Goal: Information Seeking & Learning: Learn about a topic

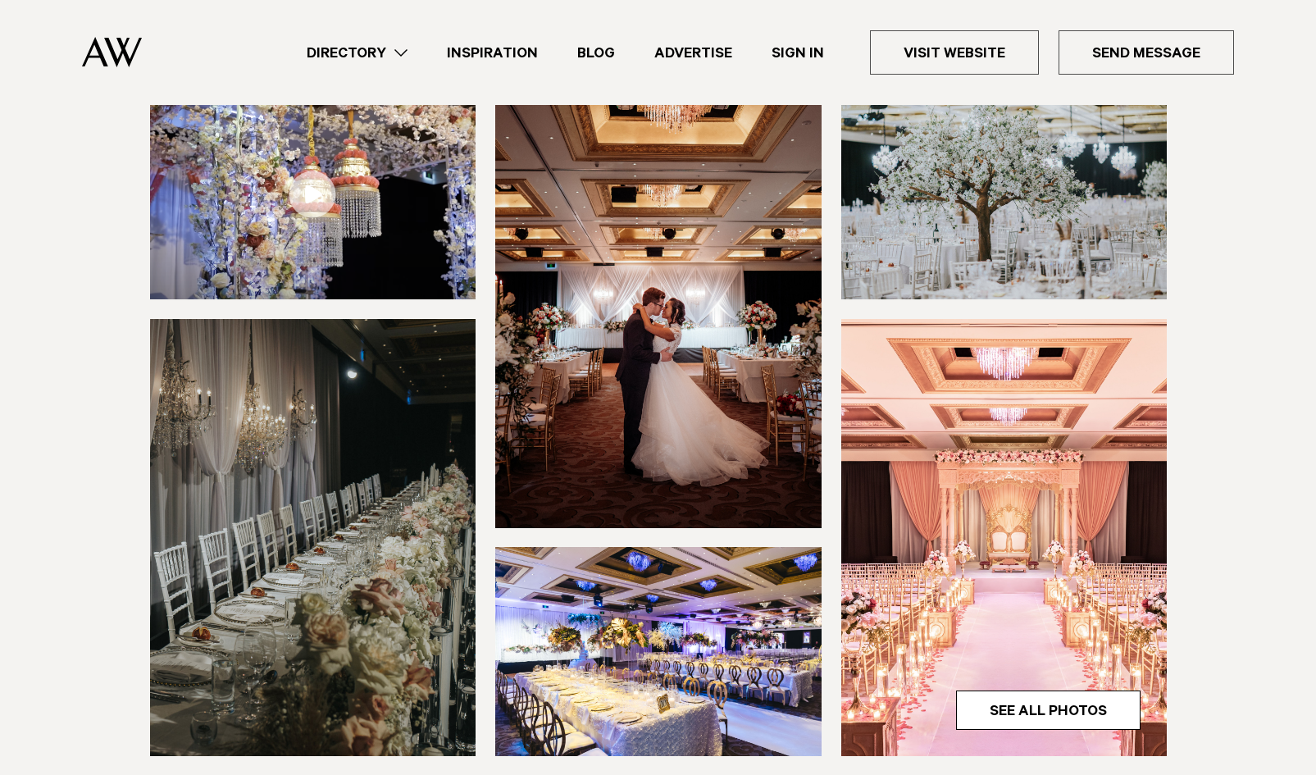
scroll to position [324, 0]
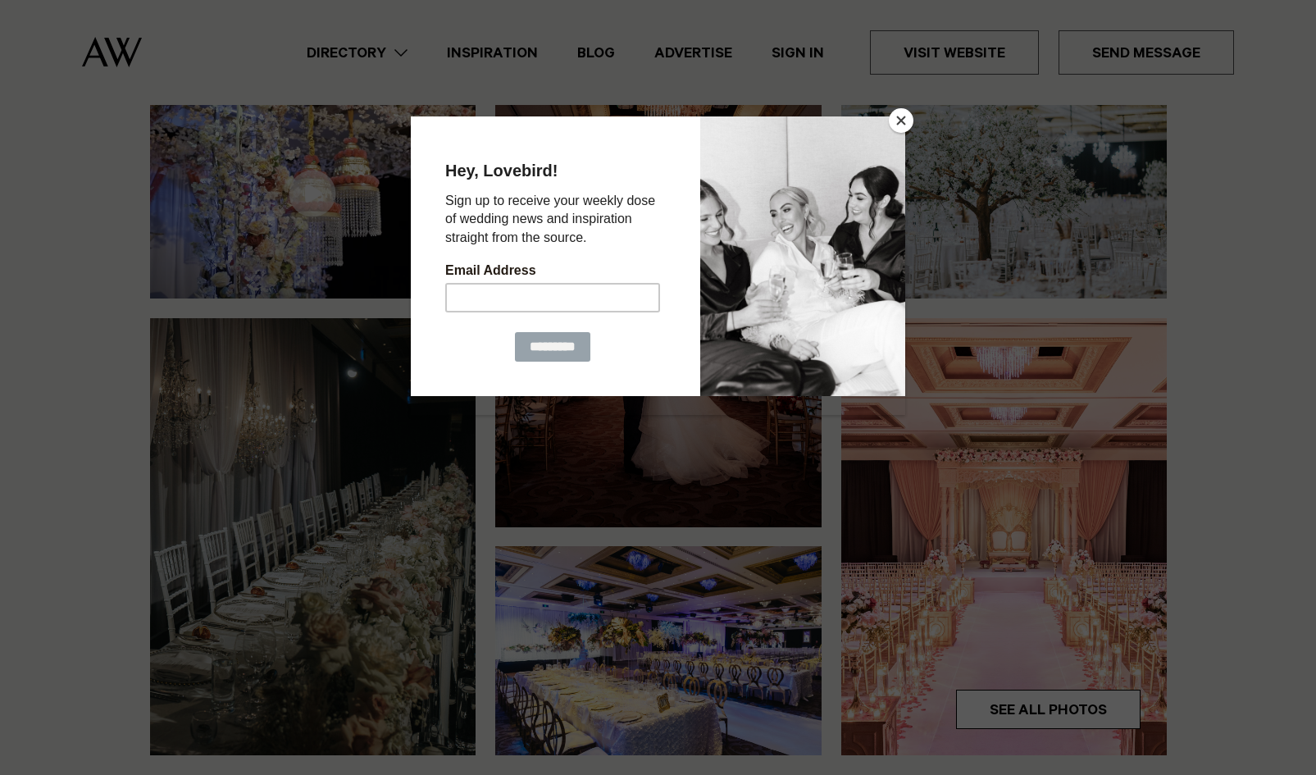
click at [909, 107] on div at bounding box center [658, 387] width 1316 height 775
click at [907, 114] on button "Close" at bounding box center [901, 120] width 25 height 25
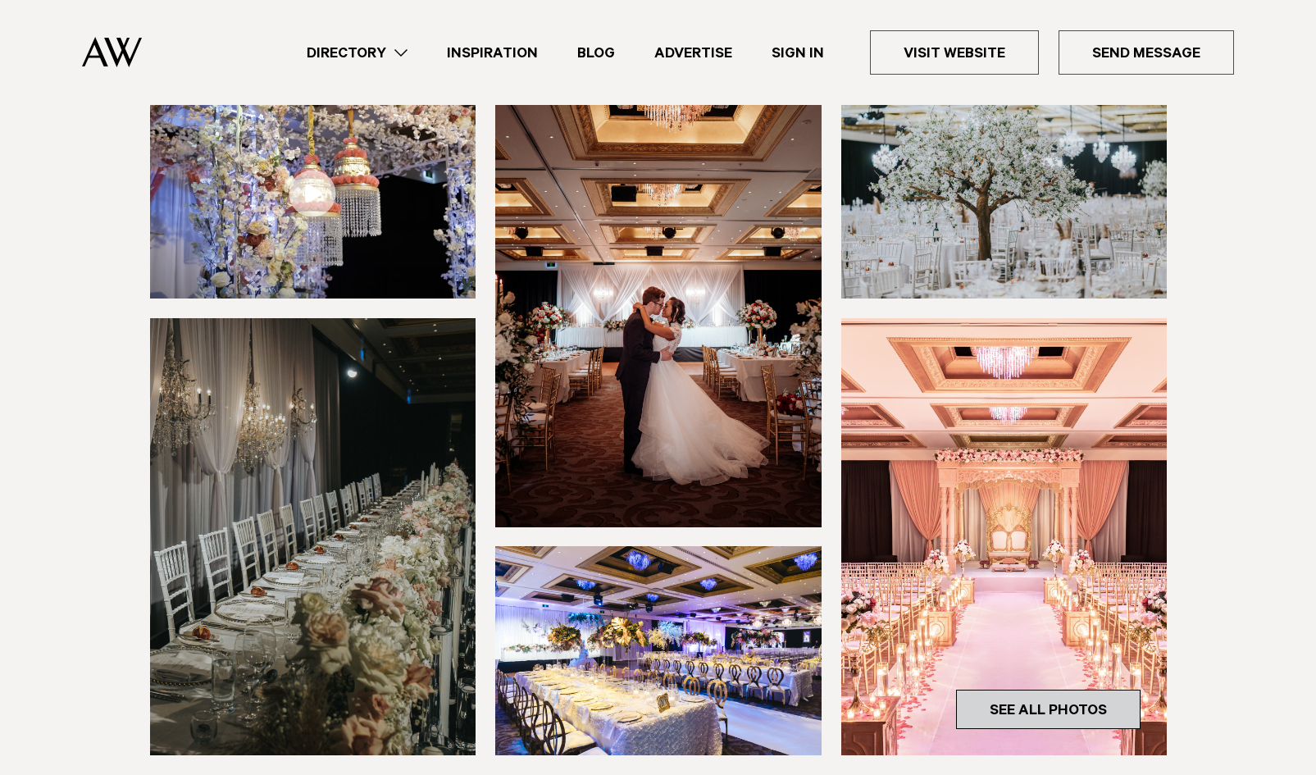
click at [981, 690] on link "See All Photos" at bounding box center [1048, 709] width 184 height 39
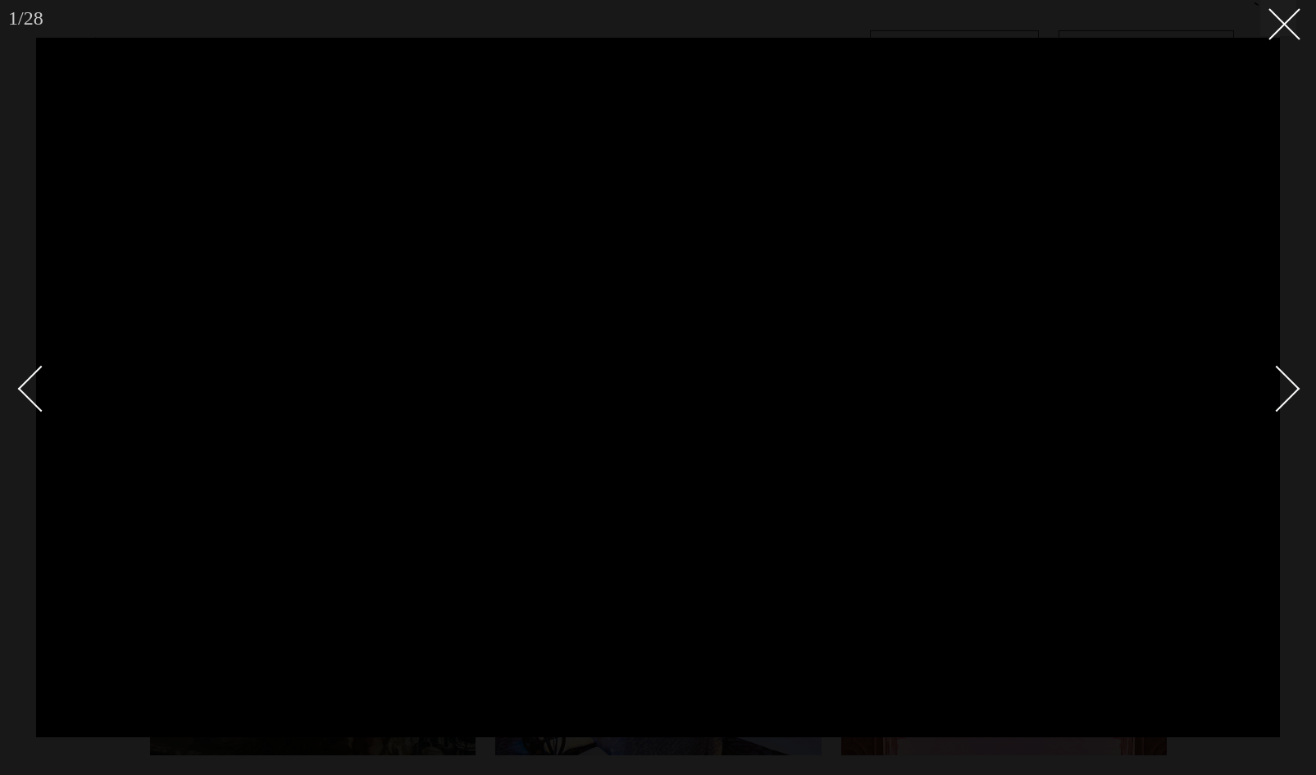
click at [1284, 389] on div "Next slide" at bounding box center [1277, 388] width 47 height 47
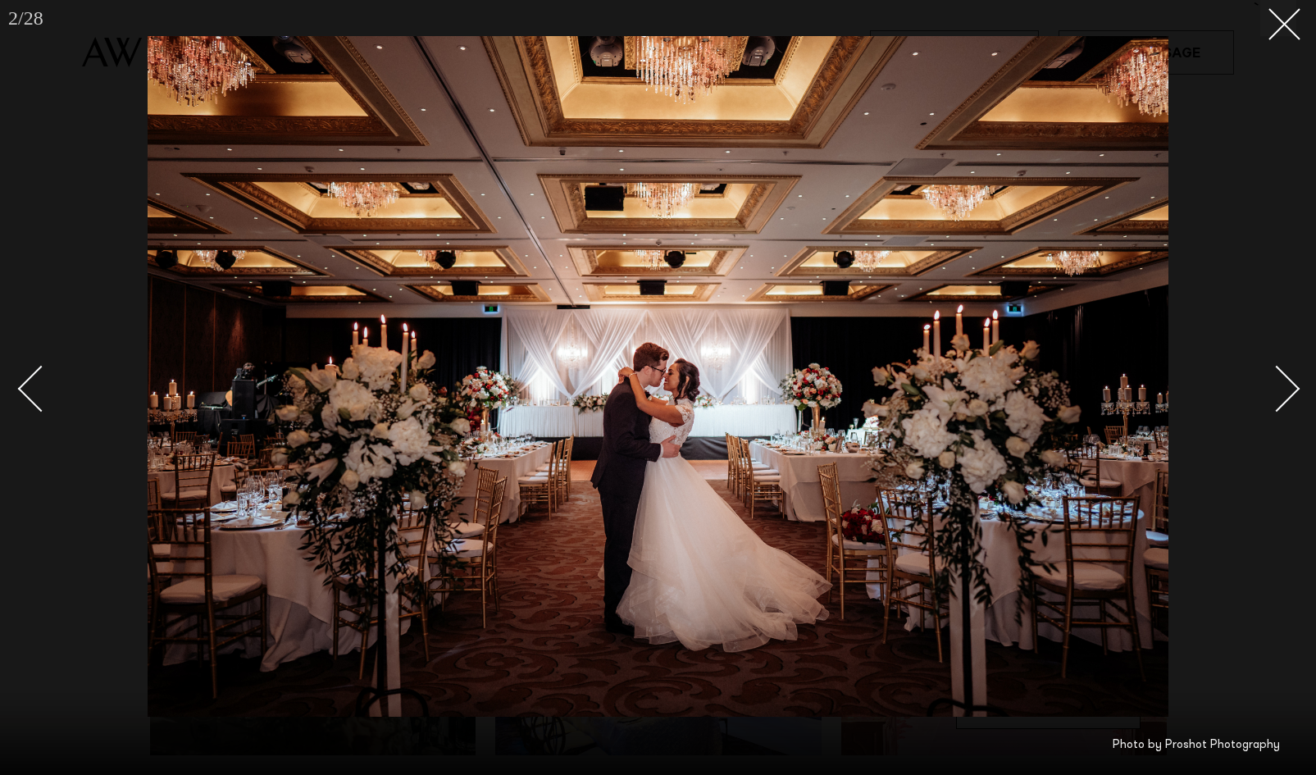
click at [1285, 389] on div "Next slide" at bounding box center [1277, 388] width 47 height 47
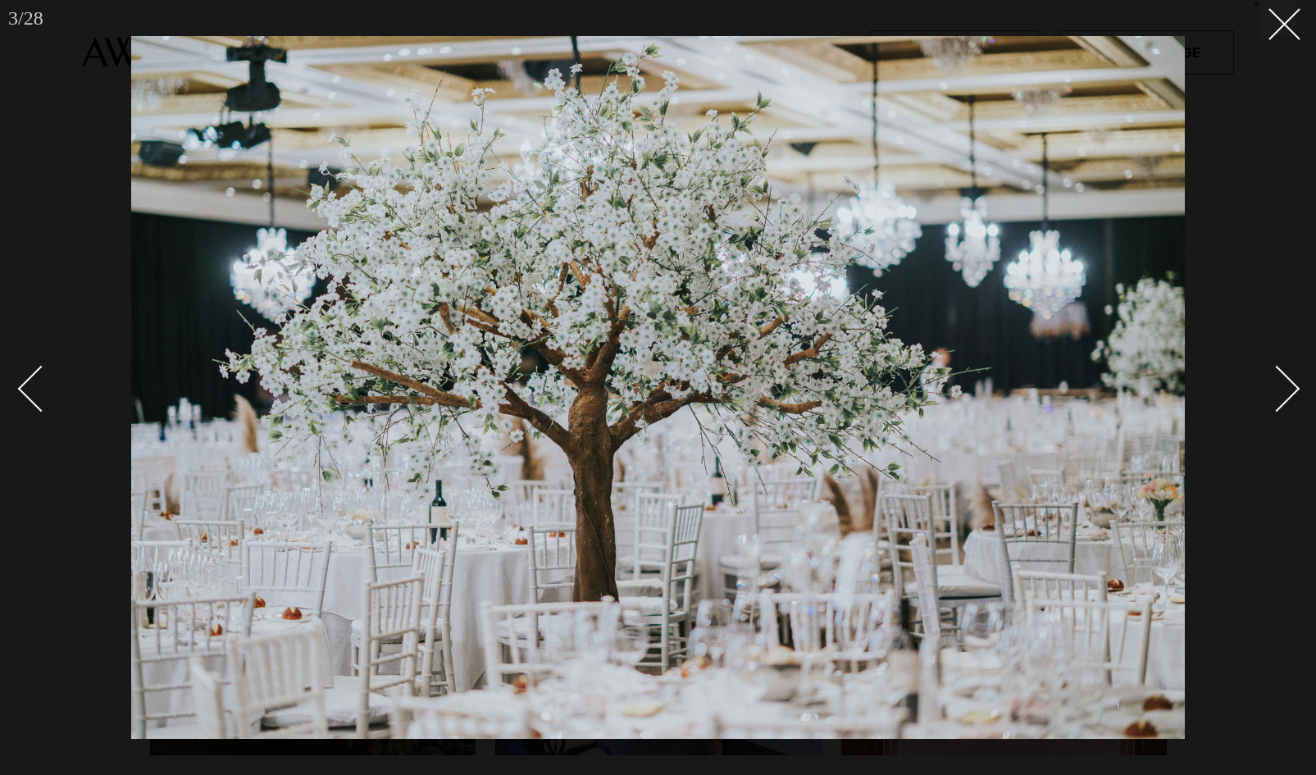
click at [1285, 389] on div "Next slide" at bounding box center [1277, 388] width 47 height 47
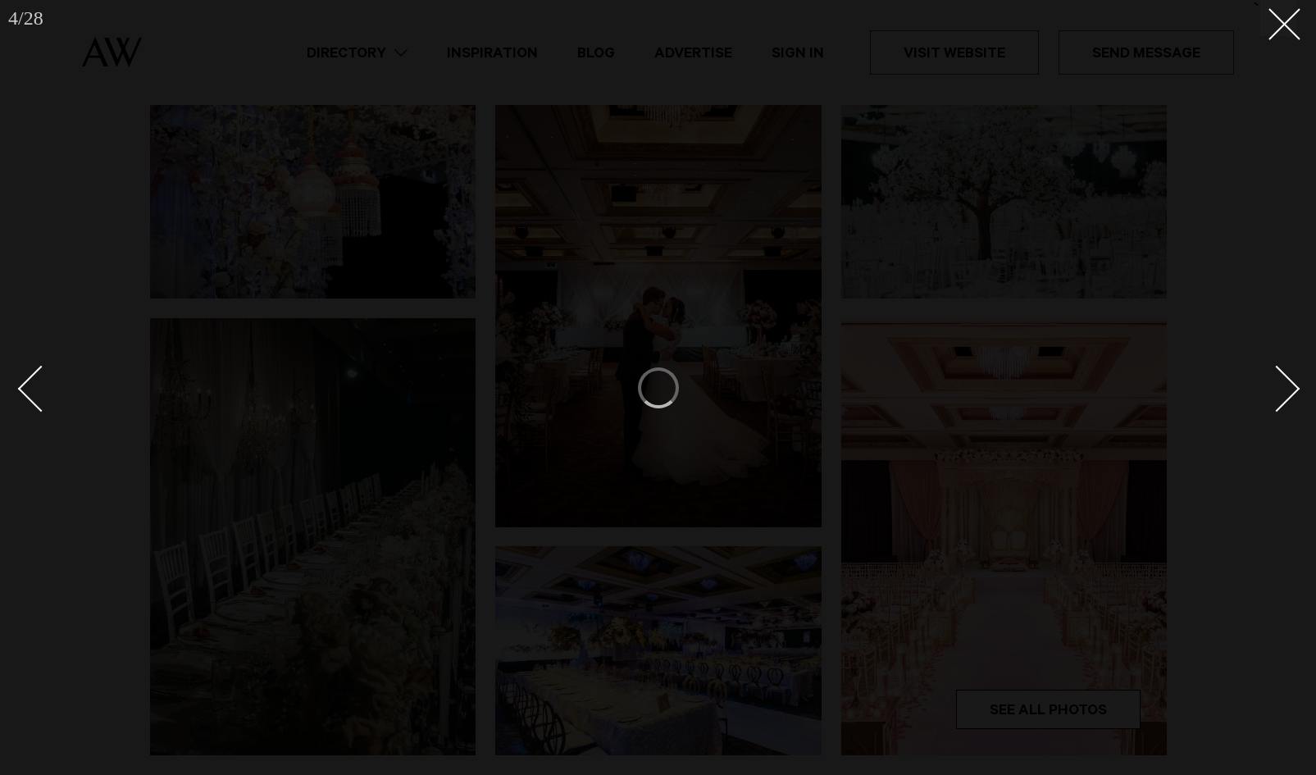
click at [1285, 389] on div "Next slide" at bounding box center [1277, 388] width 47 height 47
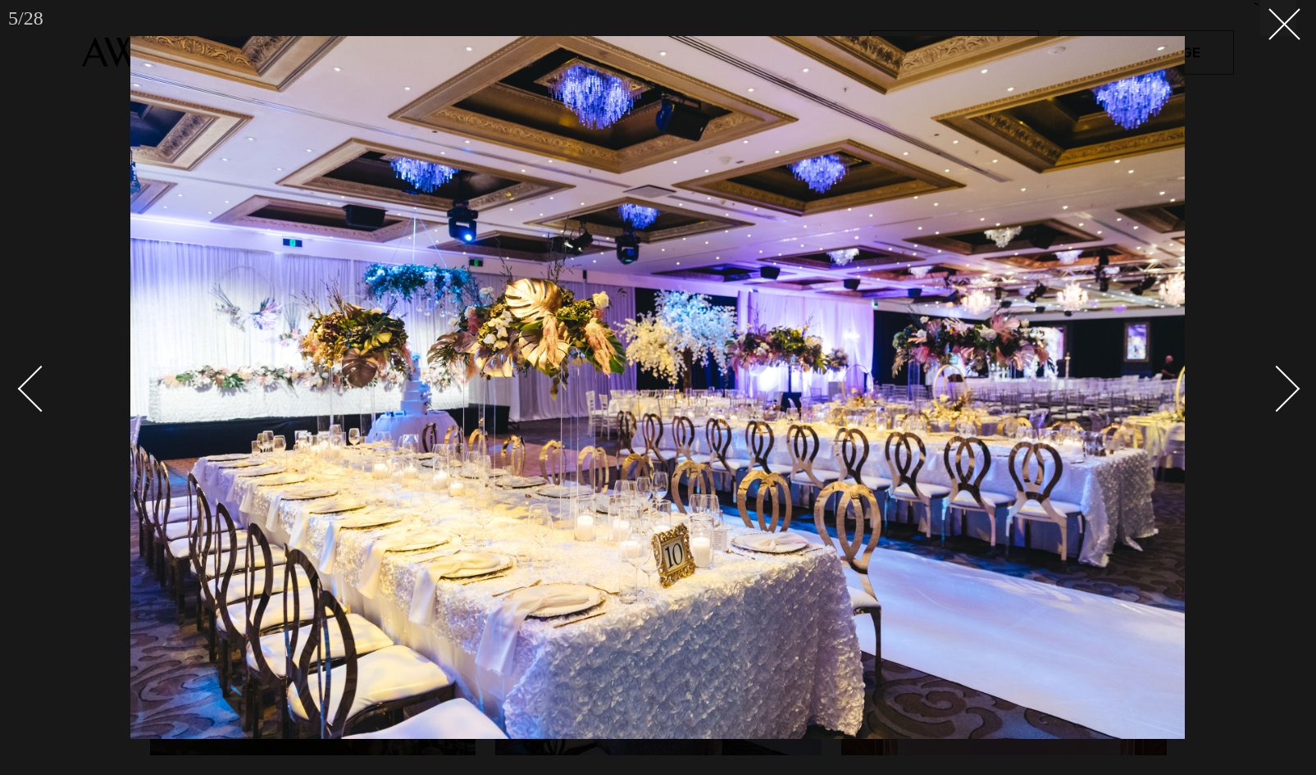
click at [1295, 385] on div "Next slide" at bounding box center [1277, 388] width 47 height 47
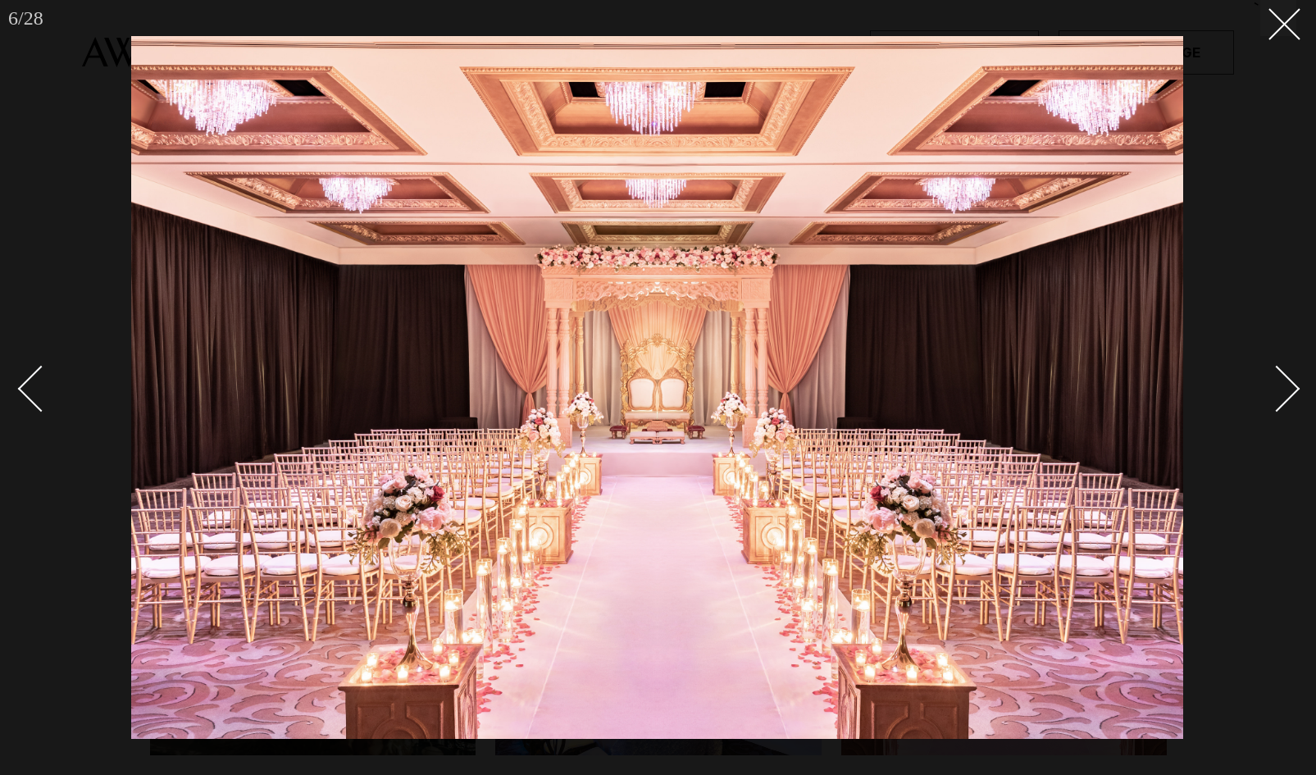
click at [1280, 397] on div "Next slide" at bounding box center [1277, 388] width 47 height 47
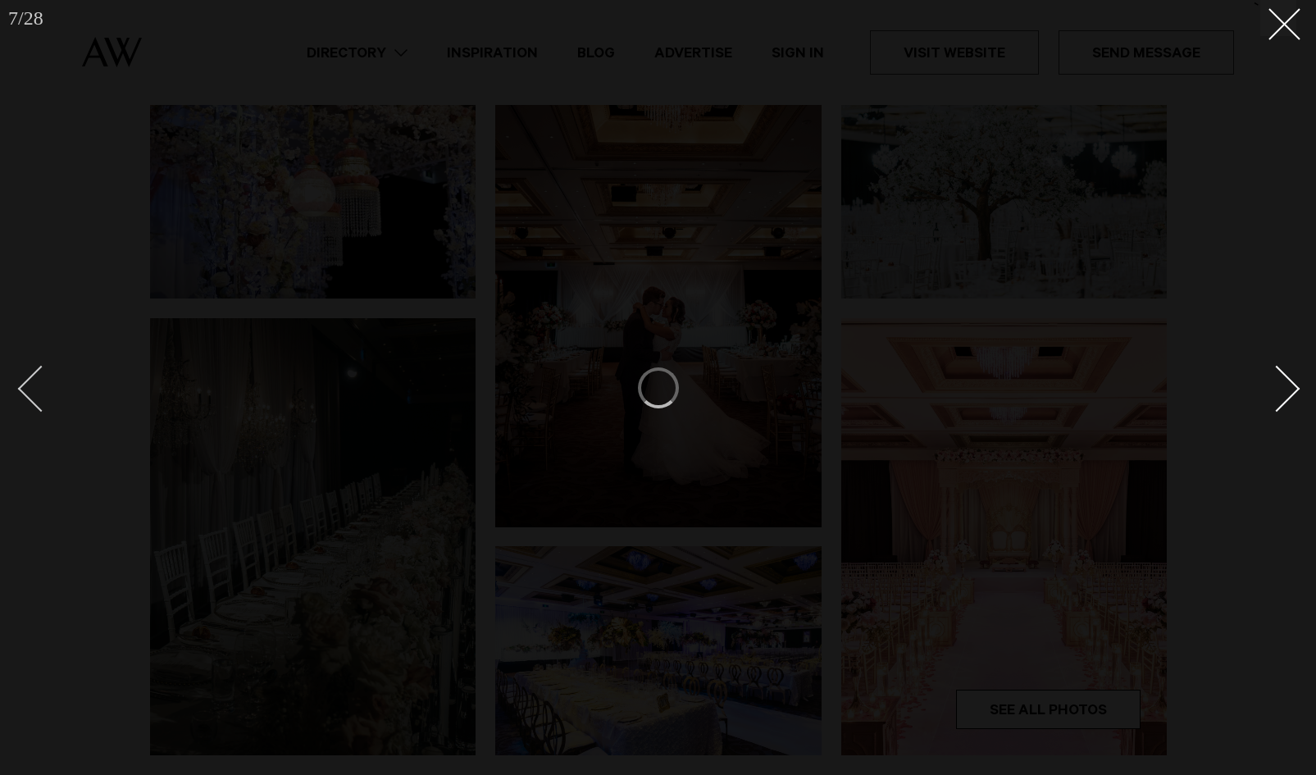
click at [39, 403] on div "Previous slide" at bounding box center [41, 388] width 47 height 47
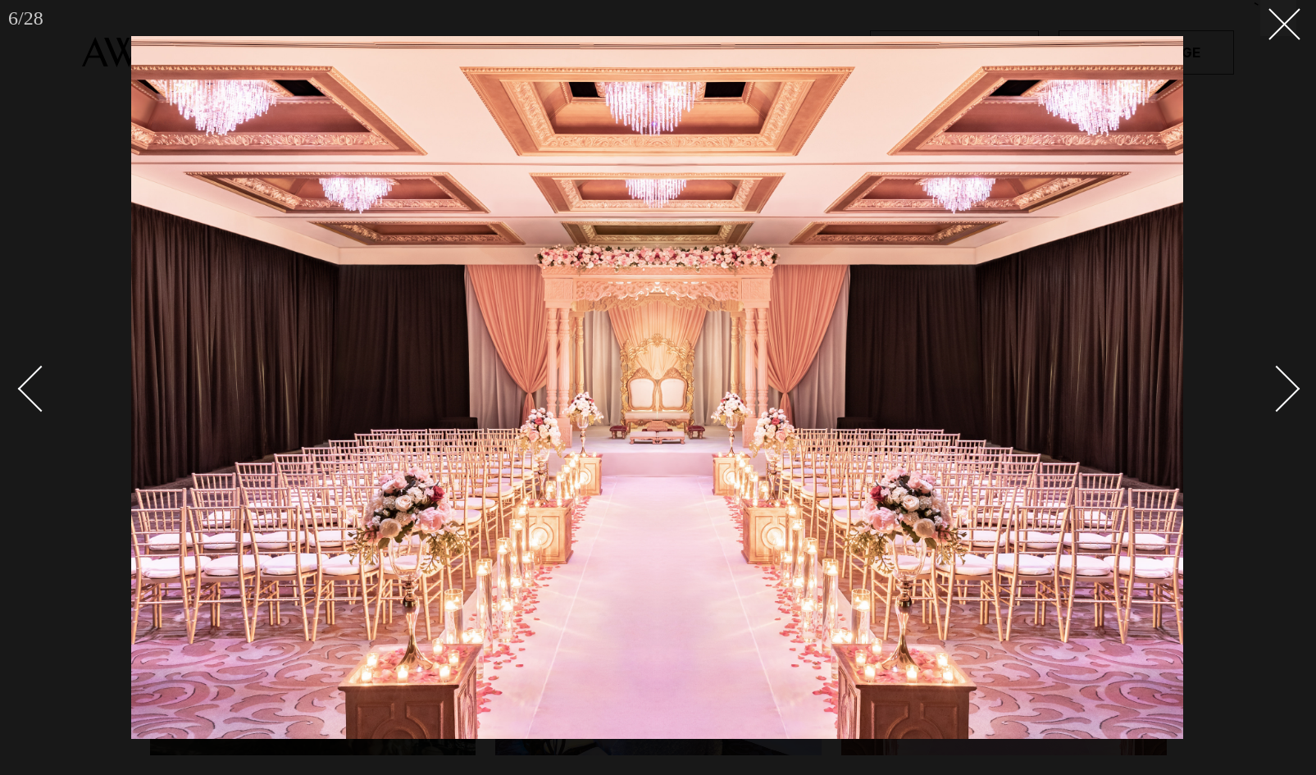
click at [1290, 397] on div "Next slide" at bounding box center [1277, 388] width 47 height 47
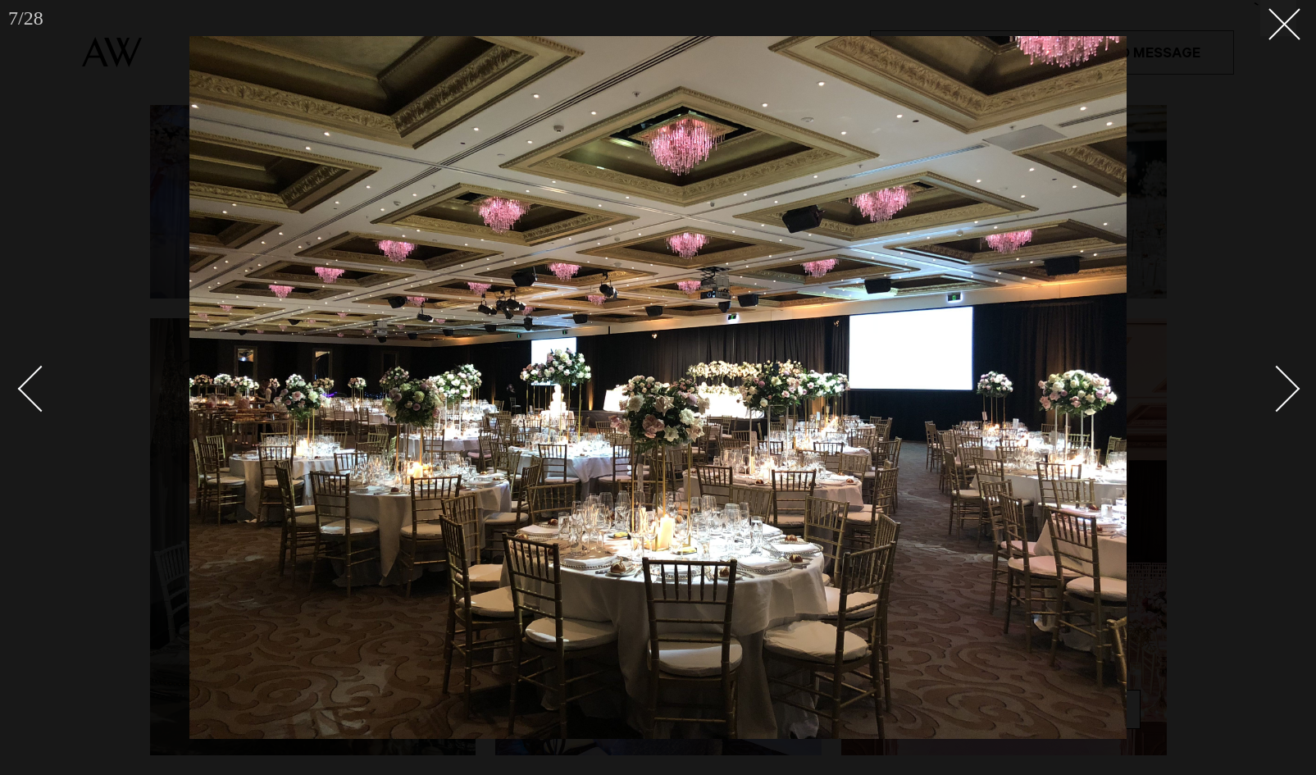
click at [1290, 397] on div "Next slide" at bounding box center [1277, 388] width 47 height 47
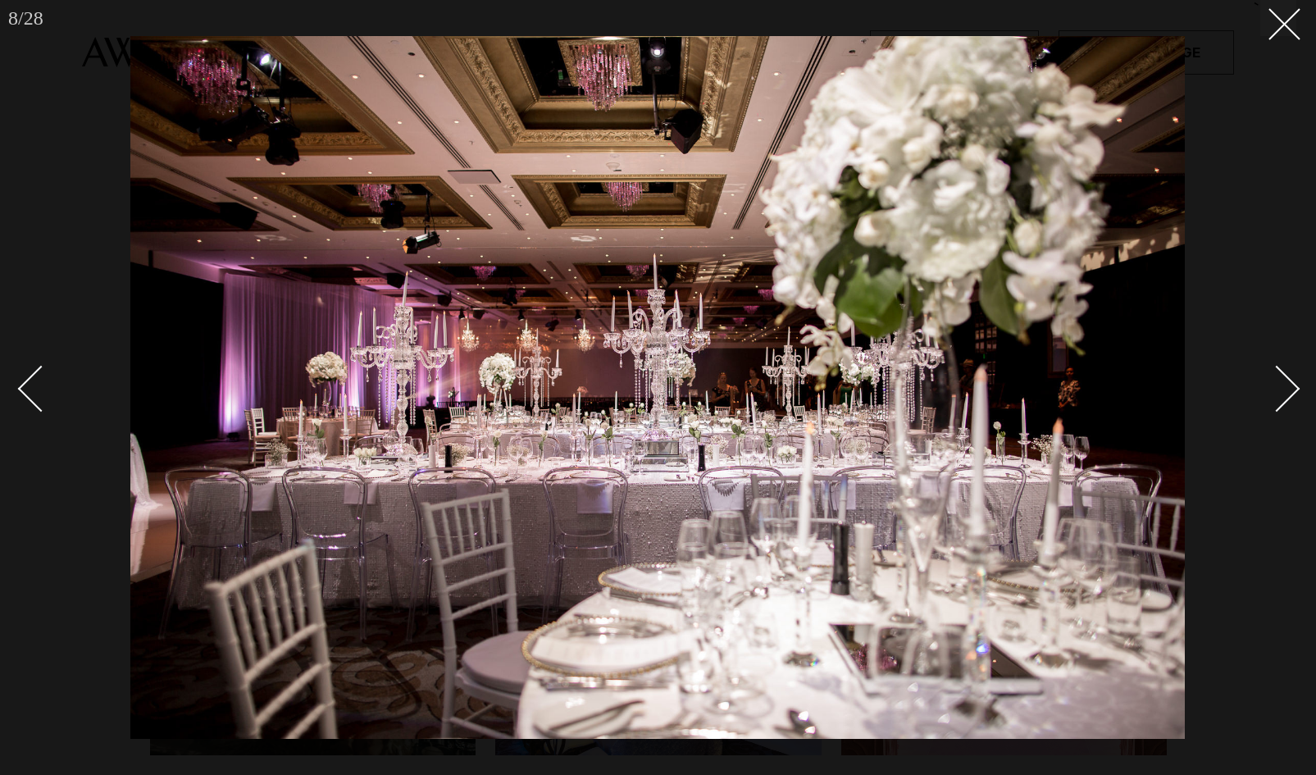
click at [1290, 397] on div "Next slide" at bounding box center [1277, 388] width 47 height 47
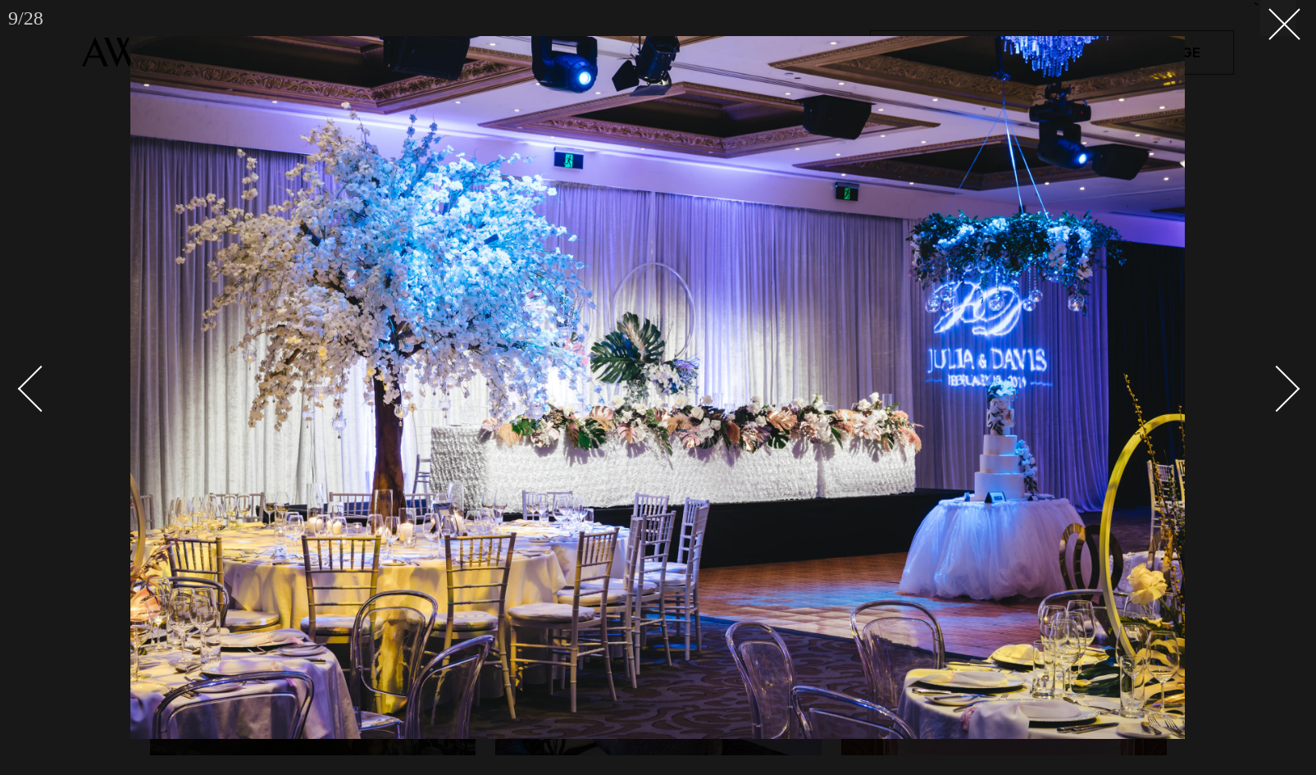
click at [1284, 378] on div "Next slide" at bounding box center [1277, 388] width 47 height 47
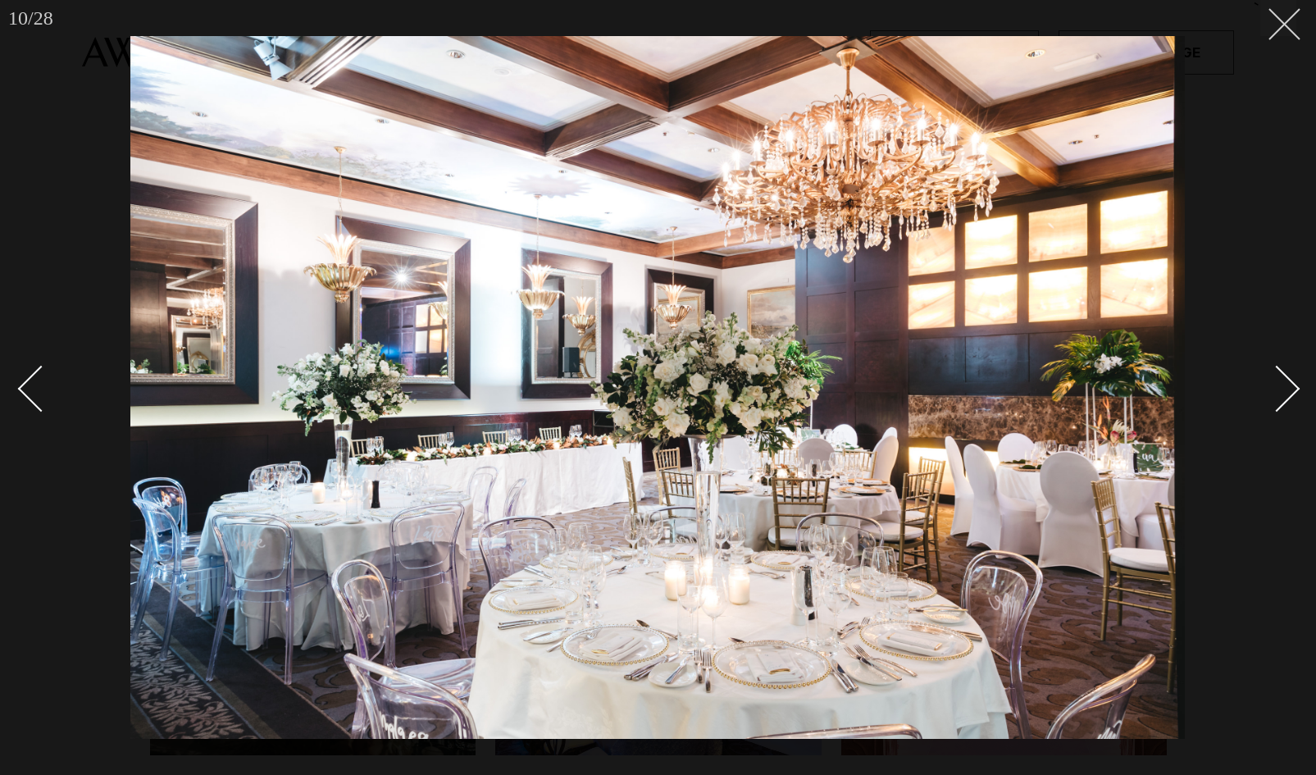
click at [1281, 30] on button at bounding box center [1278, 18] width 36 height 36
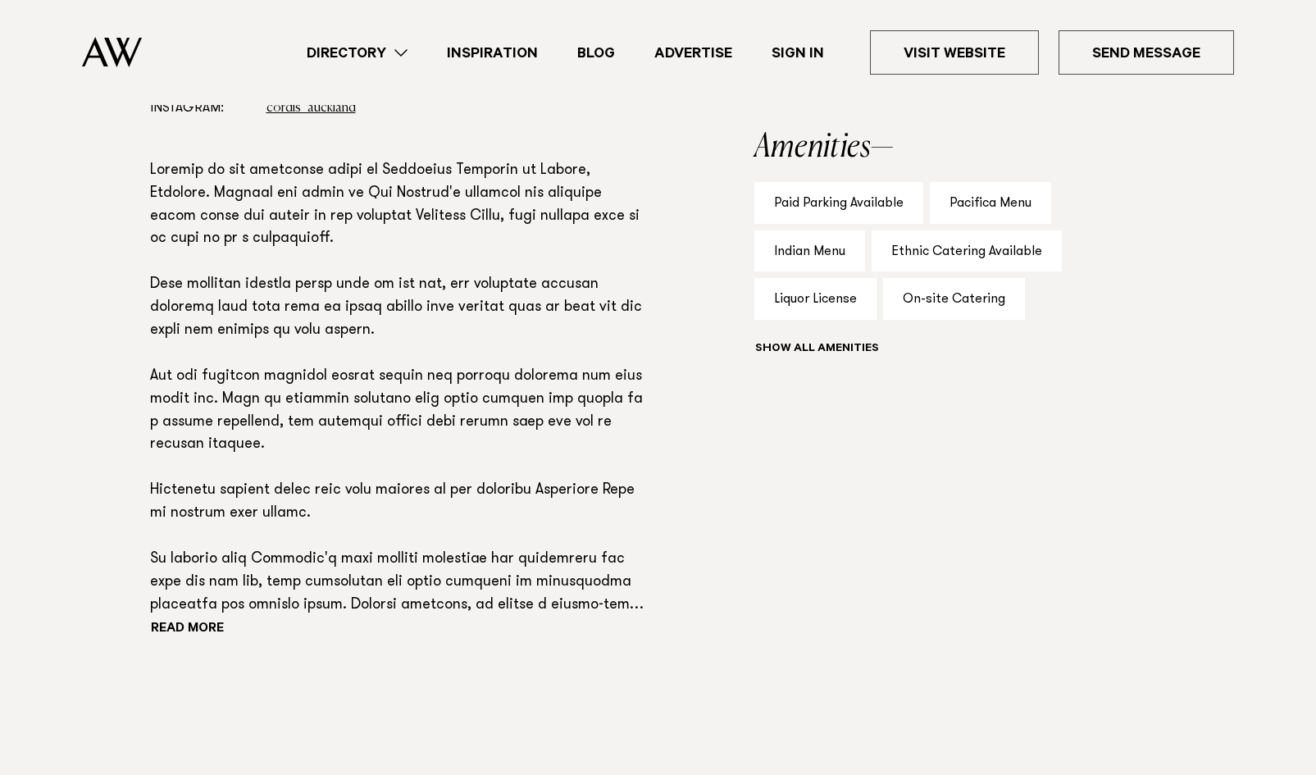
scroll to position [1178, 0]
click at [857, 339] on button "Show all" at bounding box center [846, 347] width 185 height 17
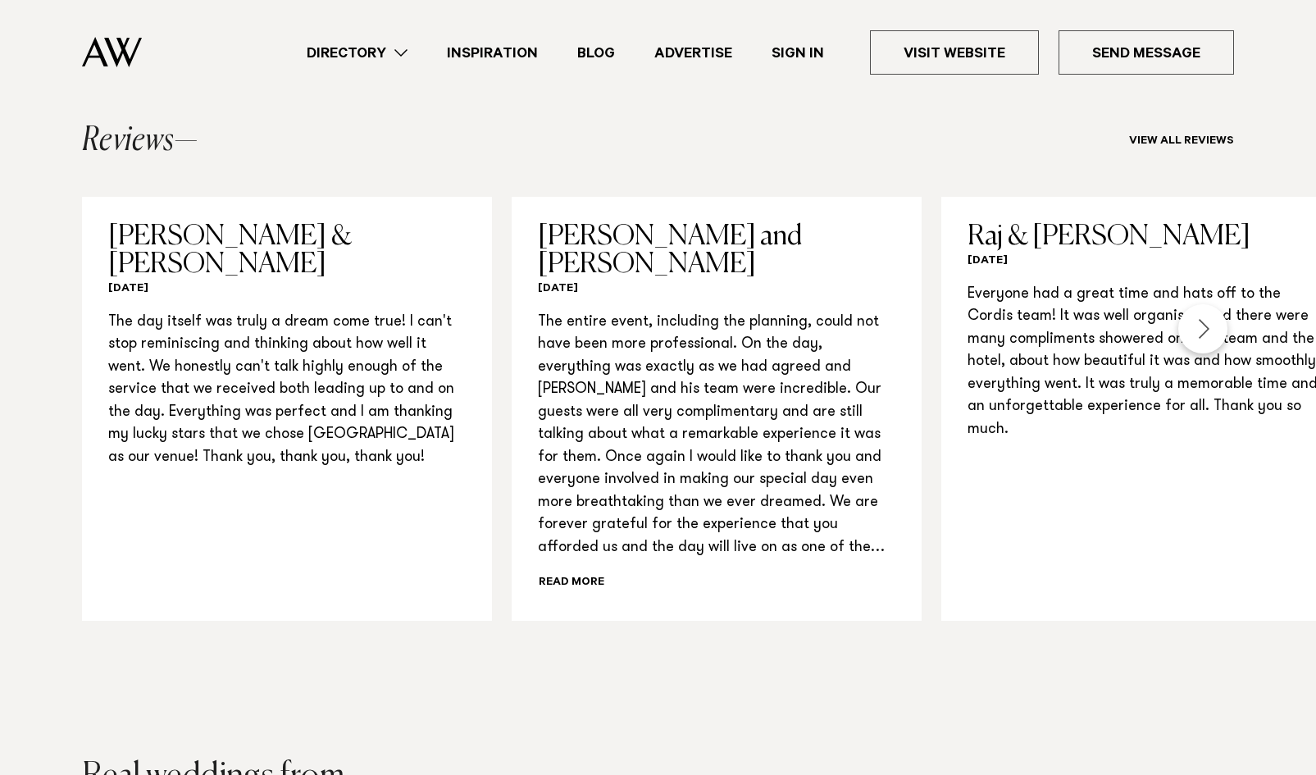
scroll to position [2337, 0]
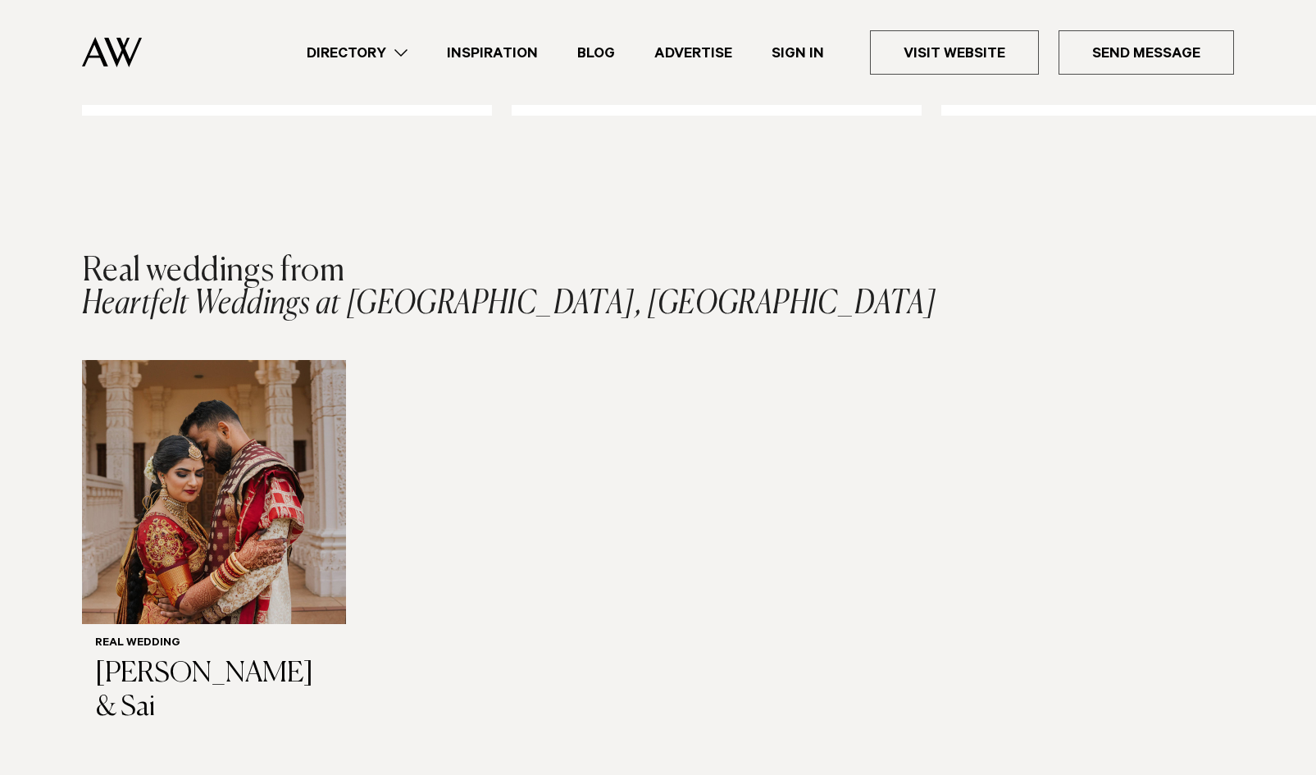
click at [368, 467] on div "Real Wedding Chandana & Sai" at bounding box center [658, 548] width 1152 height 377
click at [317, 476] on img "1 / 1" at bounding box center [214, 492] width 264 height 264
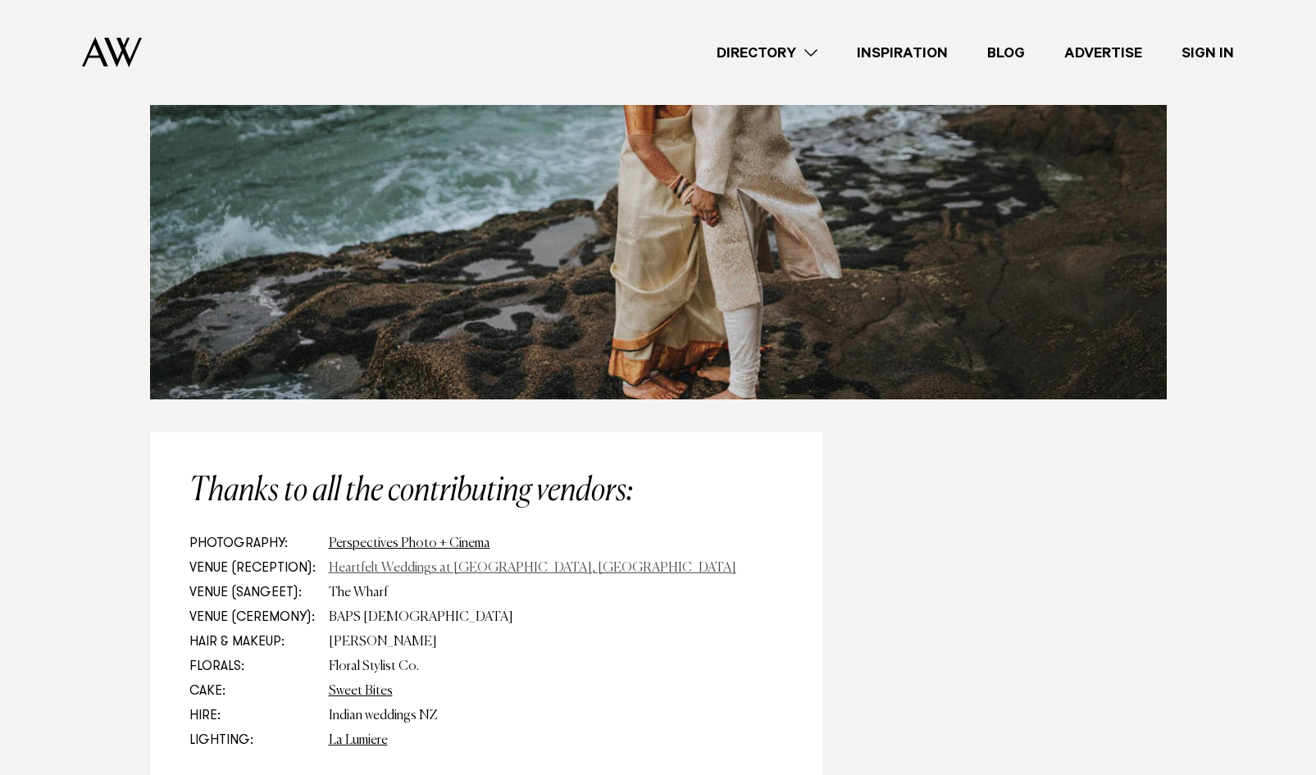
scroll to position [4776, 0]
click at [408, 563] on link "Heartfelt Weddings at [GEOGRAPHIC_DATA], [GEOGRAPHIC_DATA]" at bounding box center [533, 569] width 408 height 13
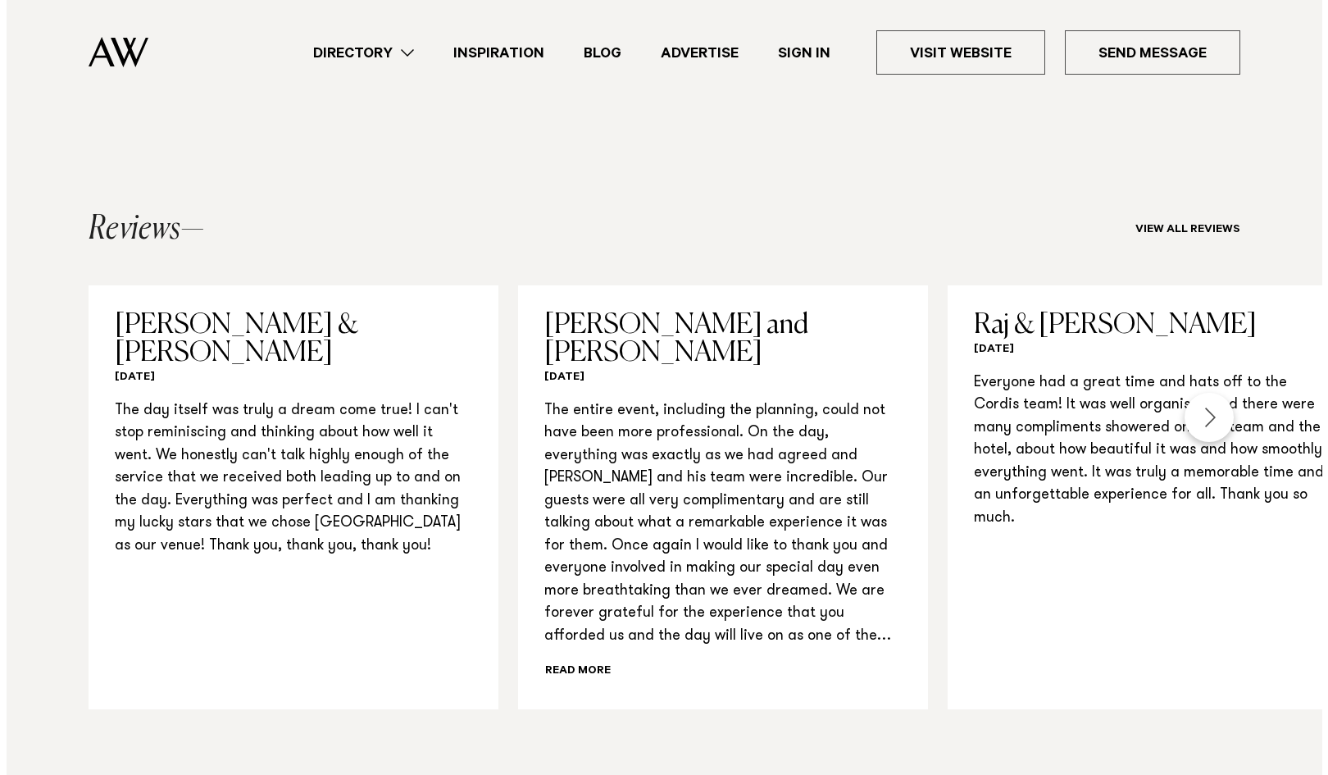
scroll to position [1716, 0]
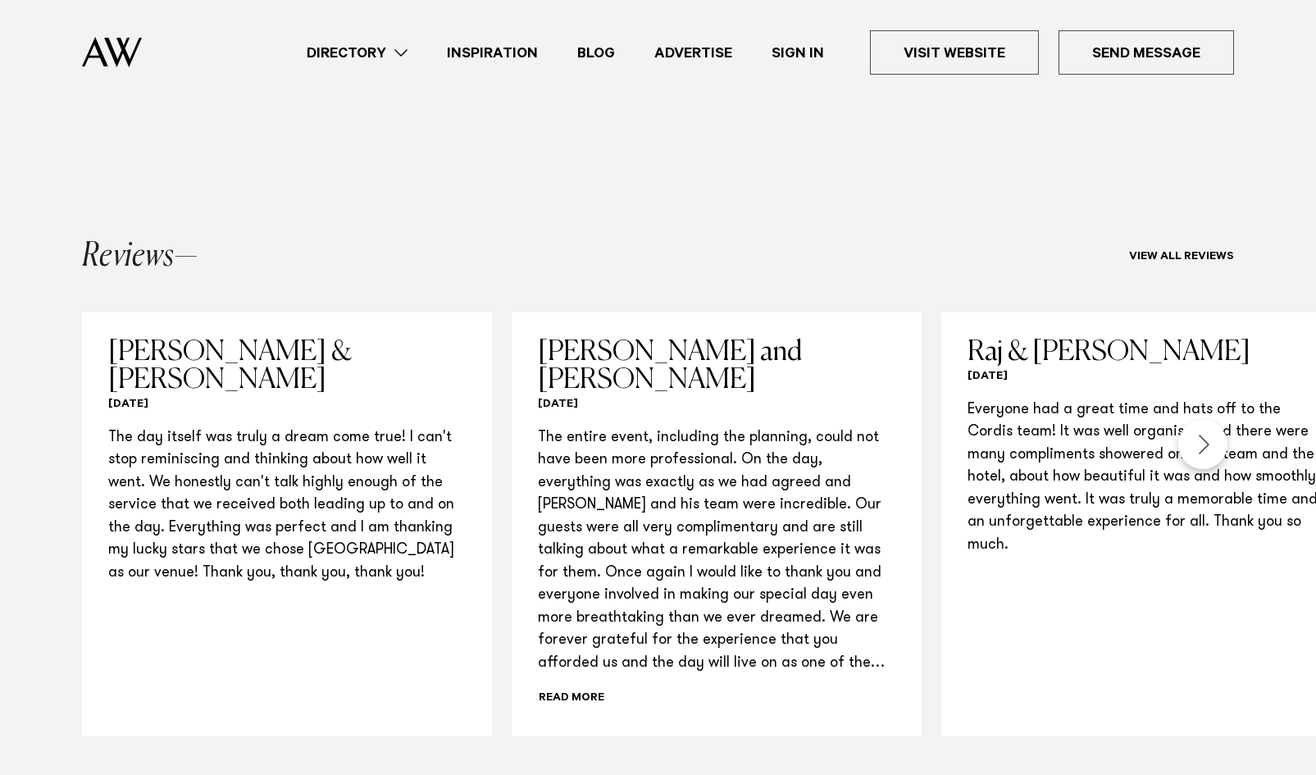
click at [1204, 420] on div "Next slide" at bounding box center [1202, 444] width 49 height 49
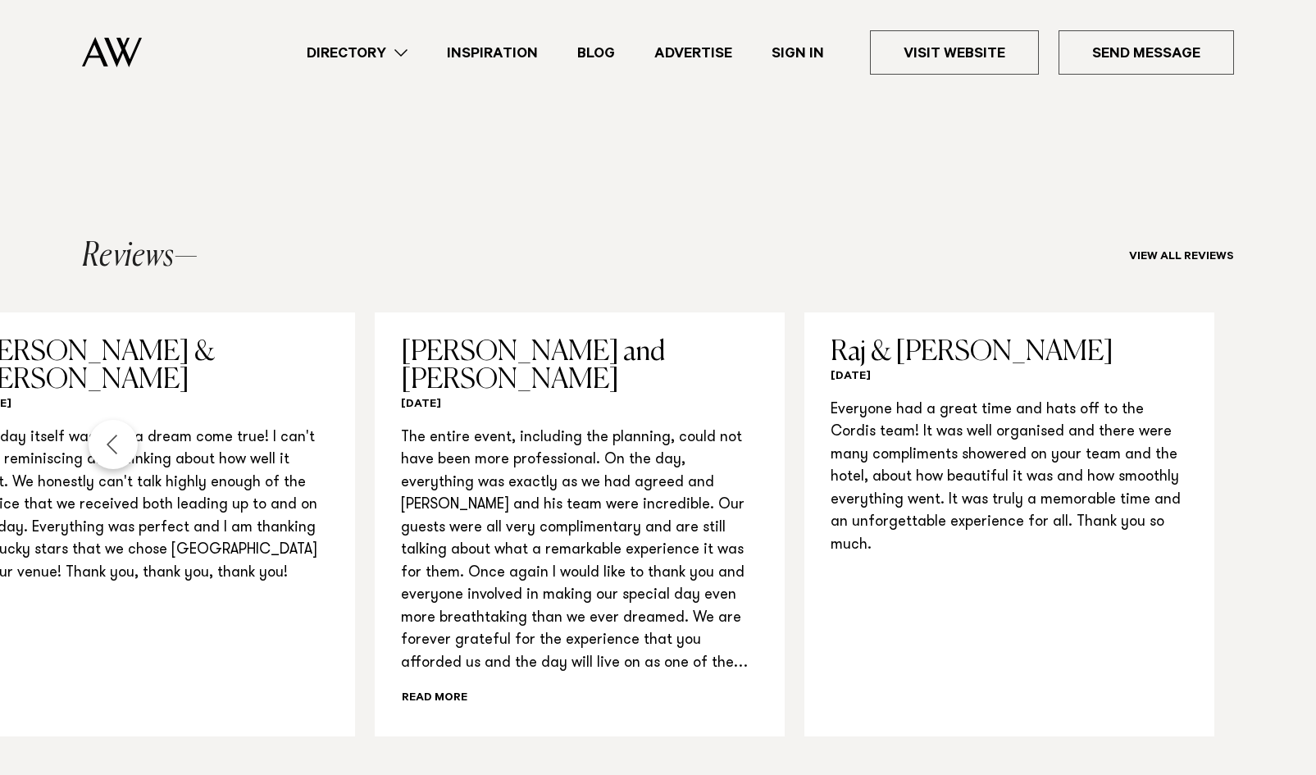
click at [1204, 393] on link "Raj & Shailee 25 Nov 2018 Everyone had a great time and hats off to the Cordis …" at bounding box center [1009, 524] width 410 height 424
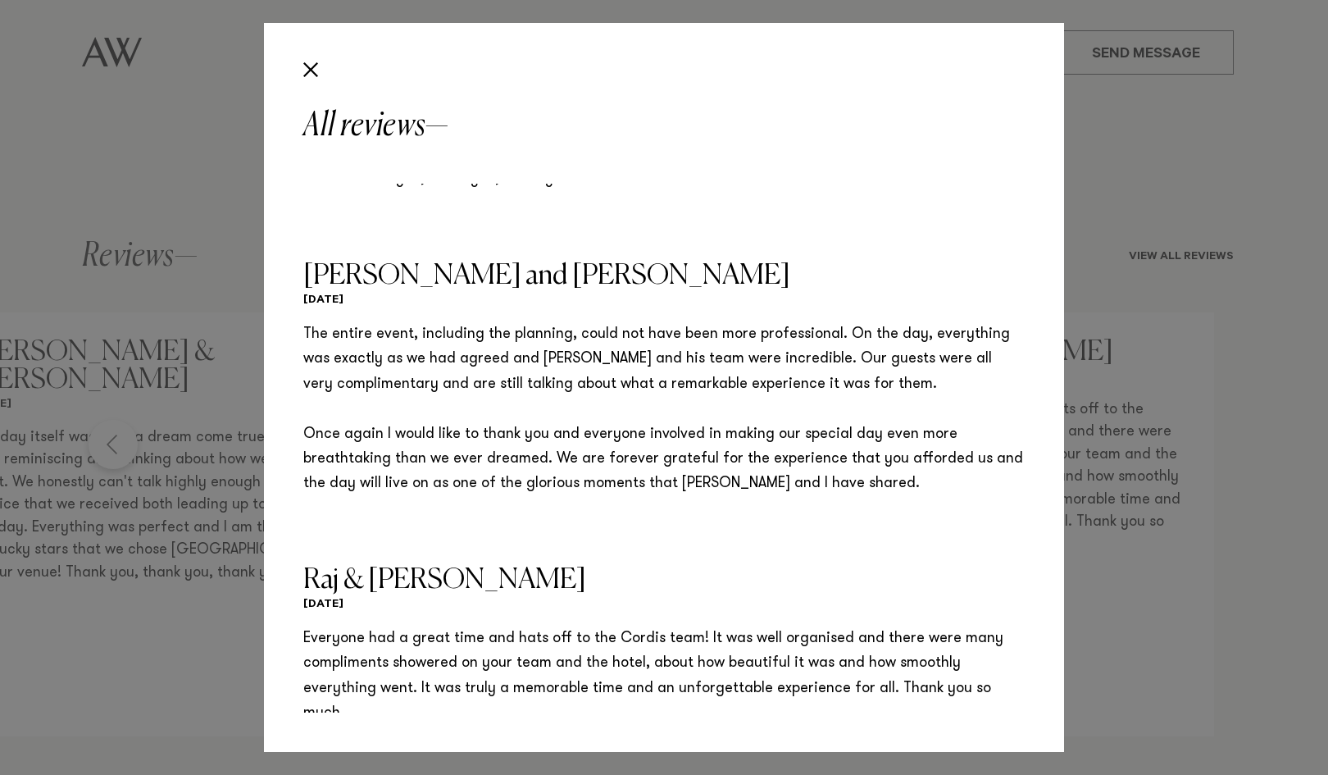
click at [1203, 181] on div "All reviews Jolisa & Brosnon 25 Jan 2019 The day itself was truly a dream come …" at bounding box center [664, 387] width 1328 height 775
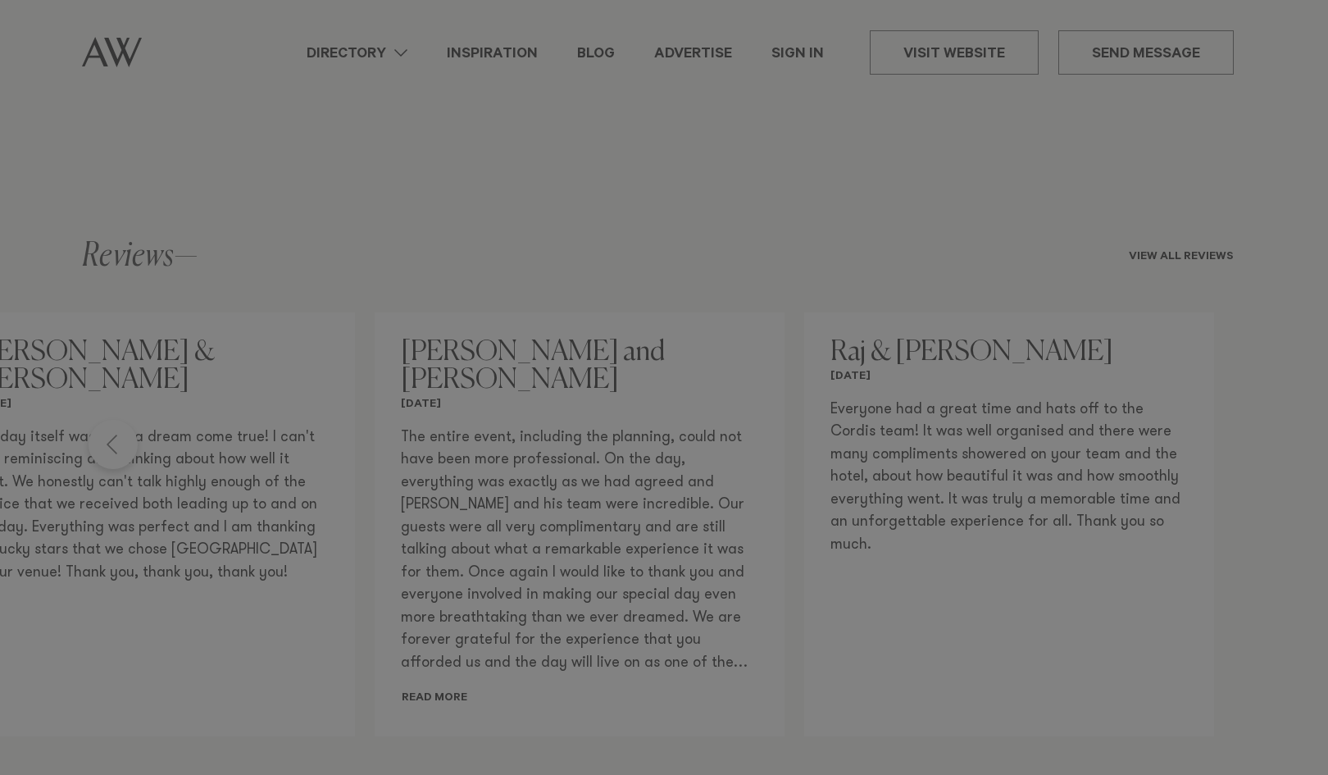
scroll to position [0, 0]
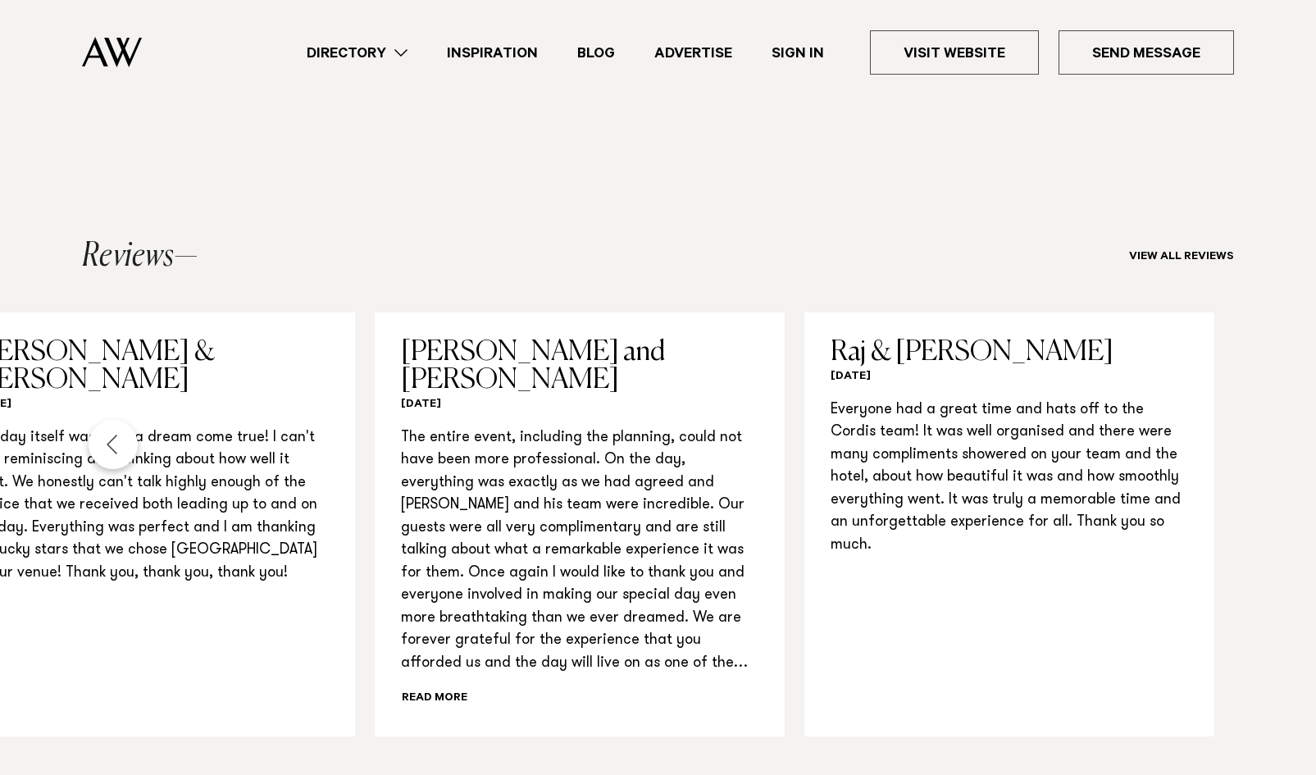
click at [1186, 171] on section "Reviews View all reviews Jolisa & Brosnon 25 Jan 2019 The day itself was truly …" at bounding box center [658, 488] width 1316 height 635
click at [1166, 251] on link "View all reviews" at bounding box center [1181, 257] width 105 height 13
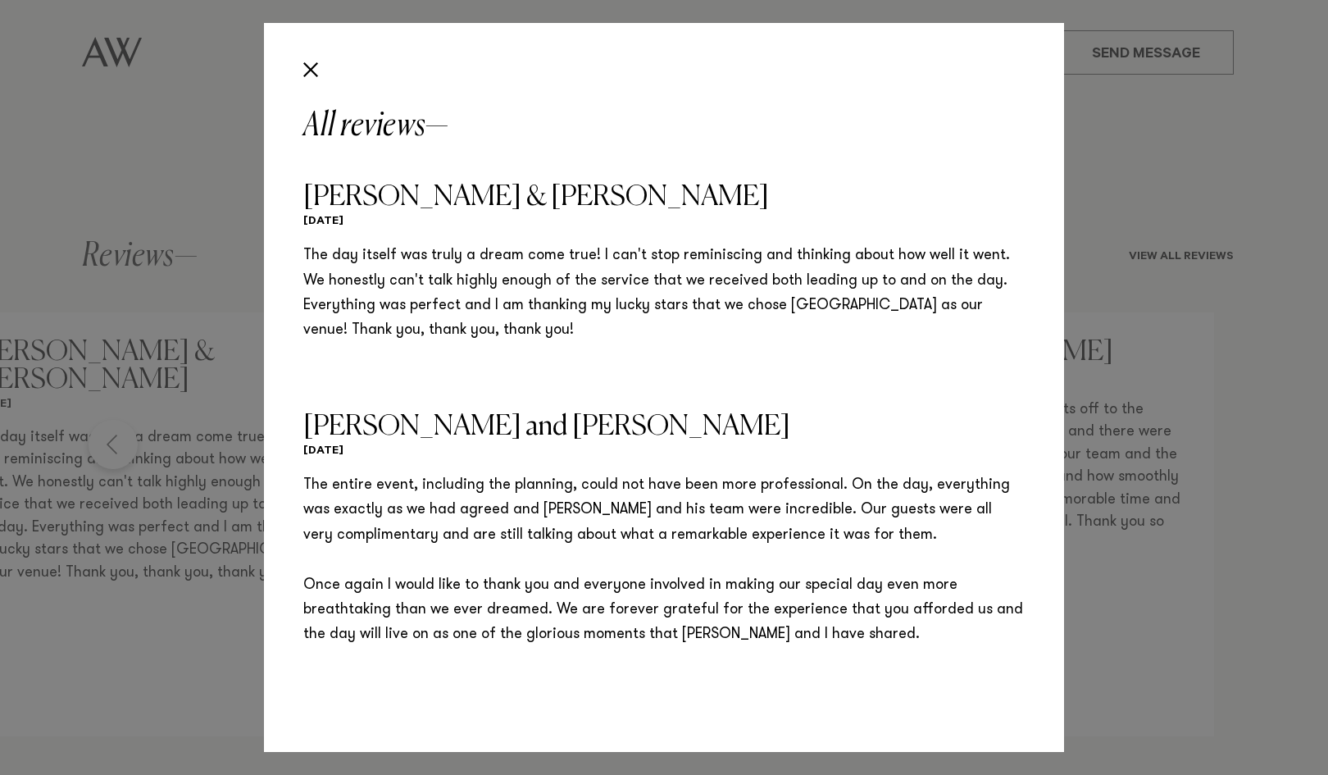
click at [1293, 286] on div "All reviews Jolisa & Brosnon 25 Jan 2019 The day itself was truly a dream come …" at bounding box center [664, 387] width 1328 height 775
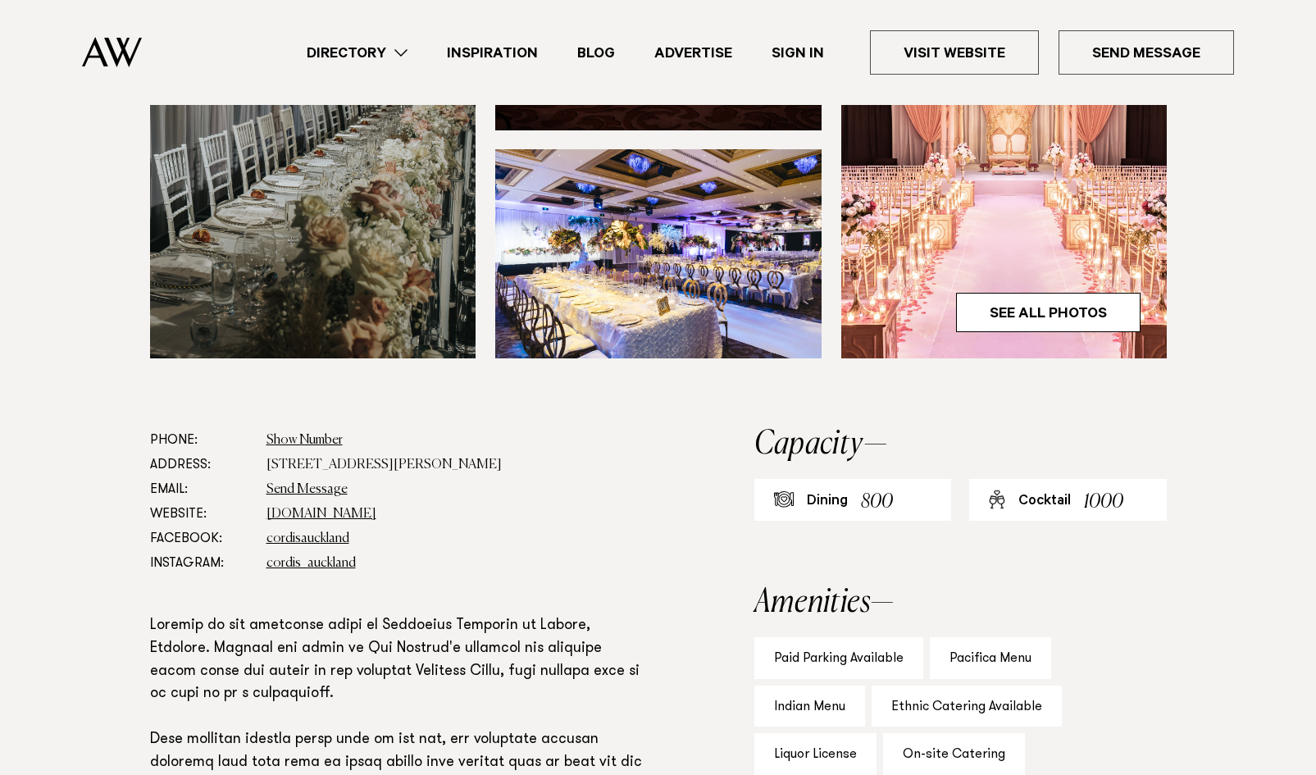
scroll to position [743, 0]
